Goal: Transaction & Acquisition: Subscribe to service/newsletter

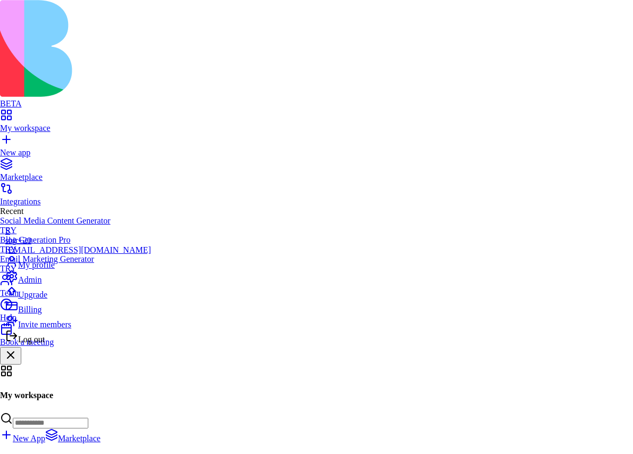
click at [47, 299] on span "Upgrade" at bounding box center [32, 294] width 29 height 9
